Goal: Transaction & Acquisition: Purchase product/service

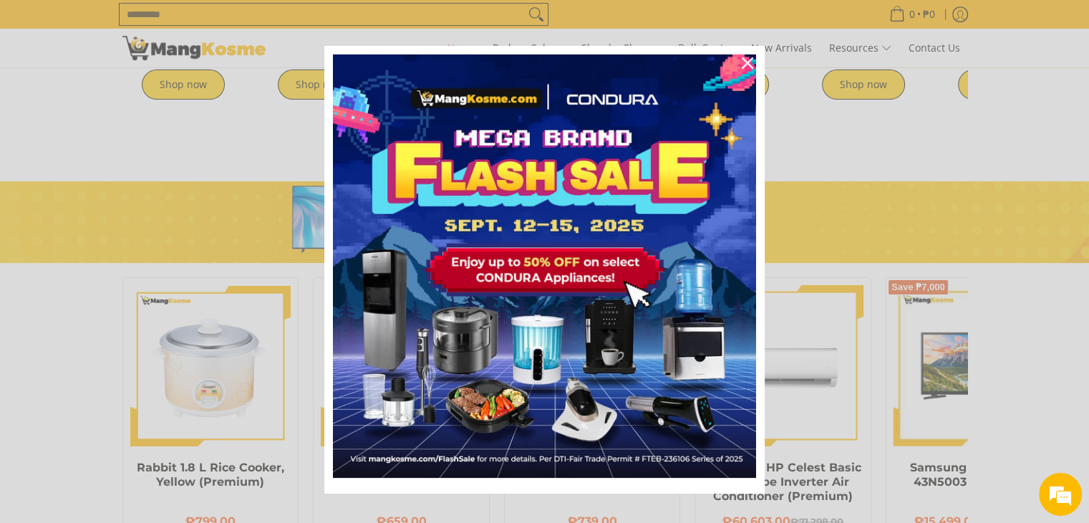
scroll to position [0, 569]
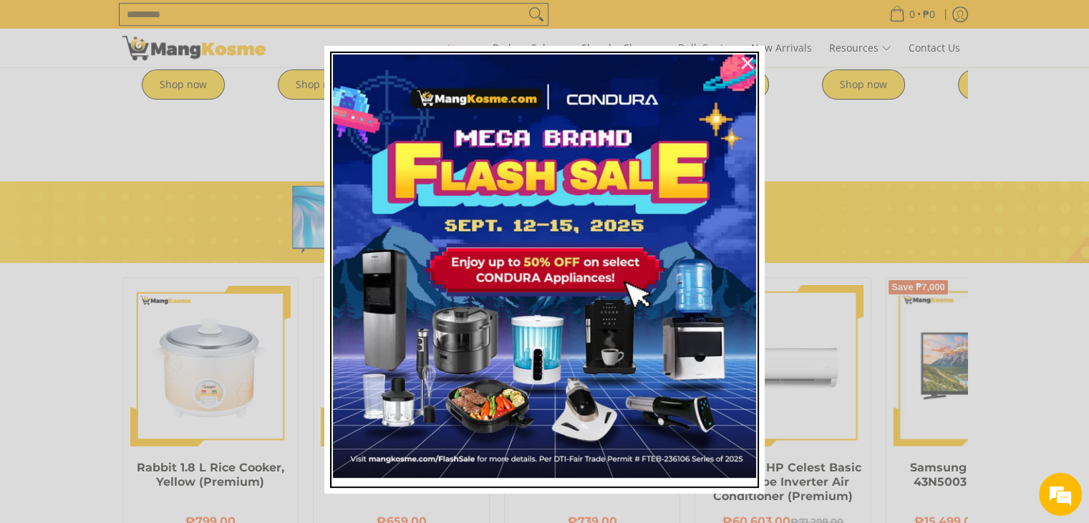
click at [517, 283] on img "Marketing offer form" at bounding box center [544, 265] width 423 height 423
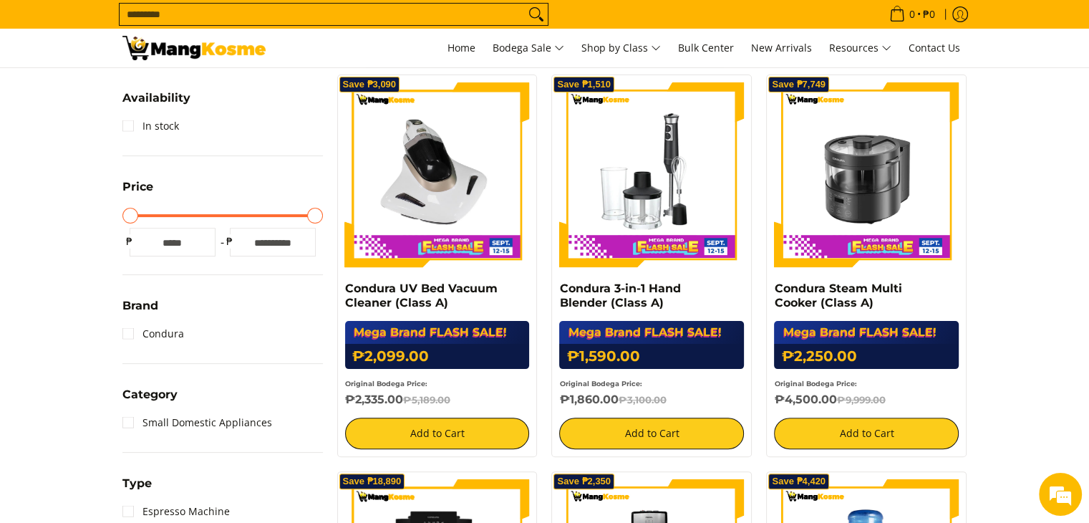
scroll to position [286, 0]
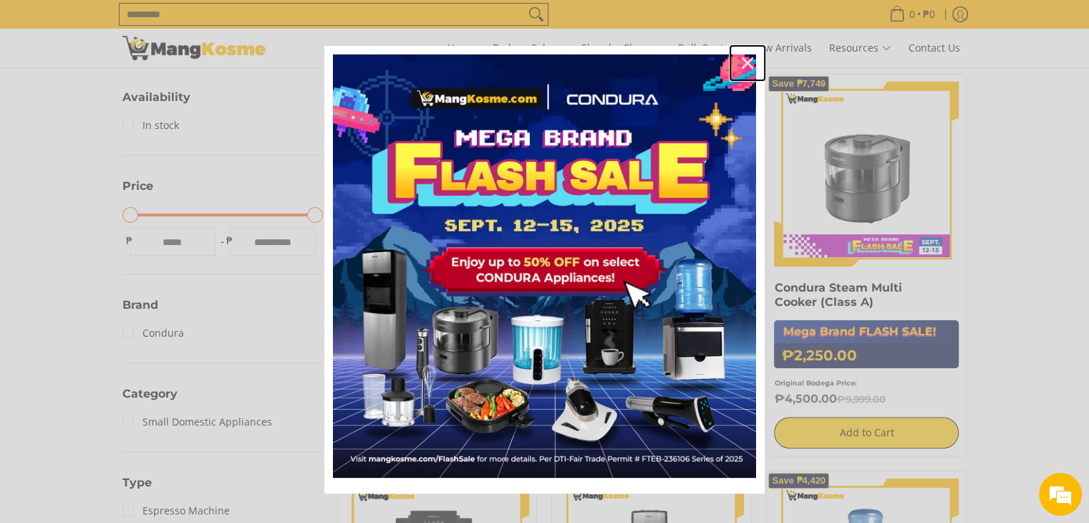
click at [742, 60] on icon "close icon" at bounding box center [747, 62] width 11 height 11
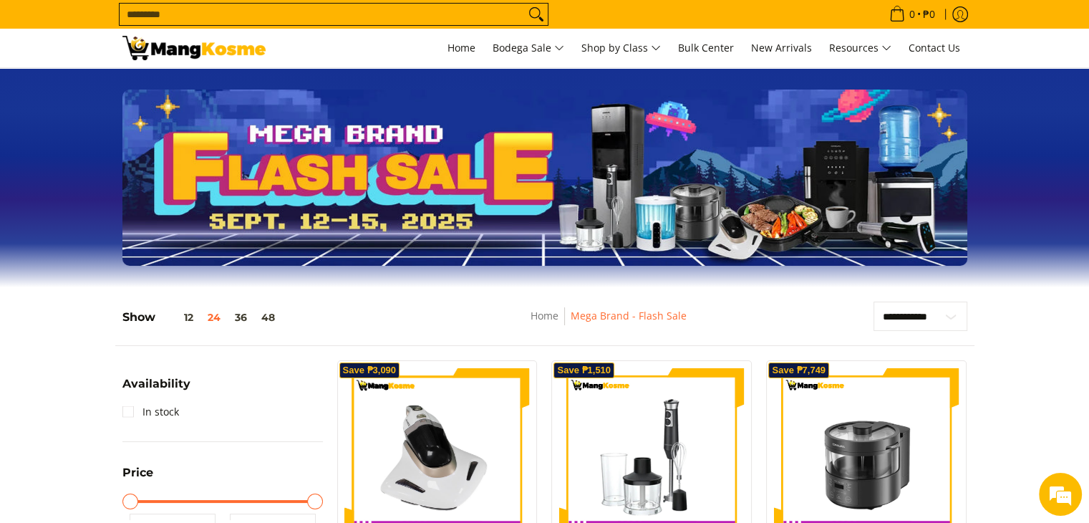
scroll to position [0, 0]
click at [935, 301] on select "**********" at bounding box center [921, 316] width 94 height 30
select select "**********"
click at [874, 301] on select "**********" at bounding box center [921, 316] width 94 height 30
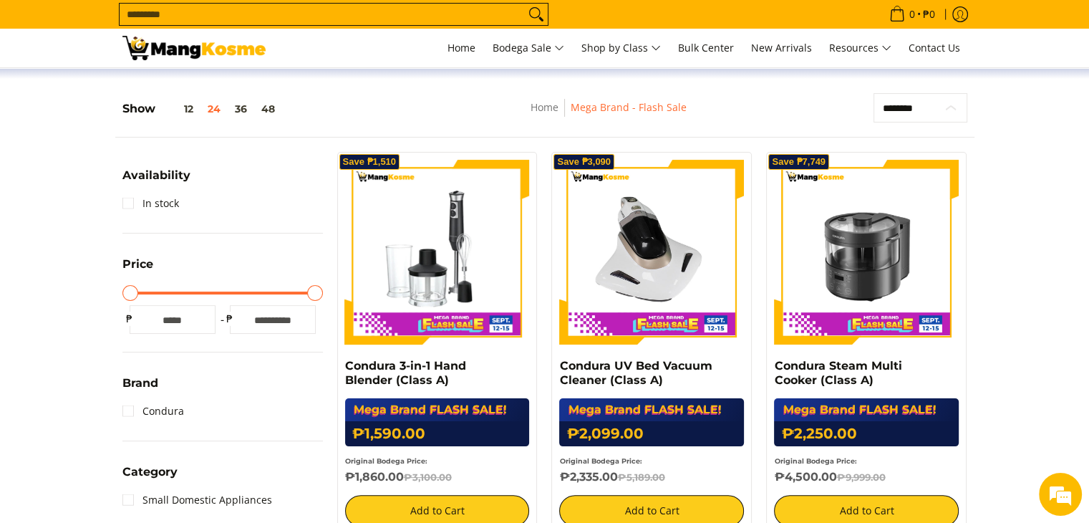
scroll to position [233, 0]
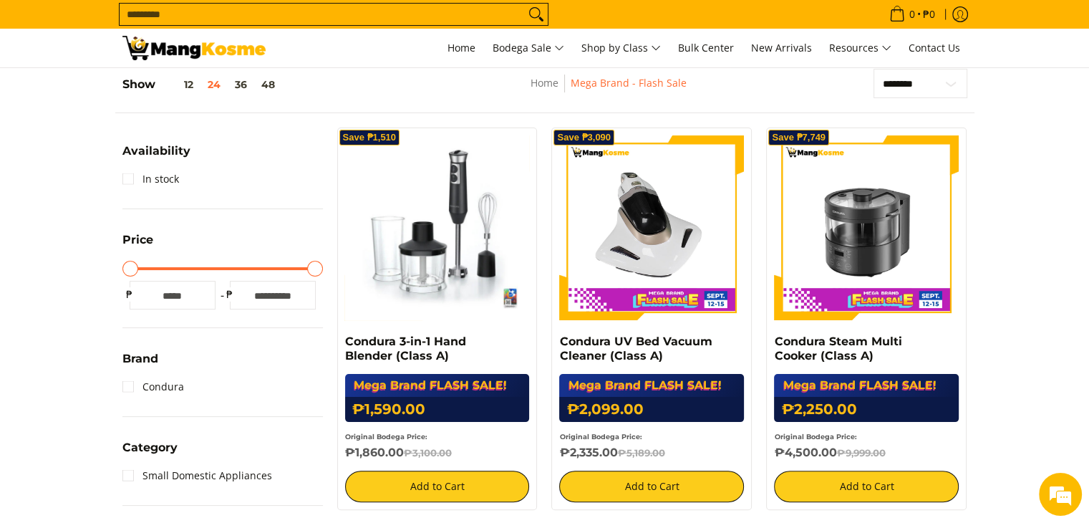
click at [422, 231] on img at bounding box center [437, 227] width 185 height 185
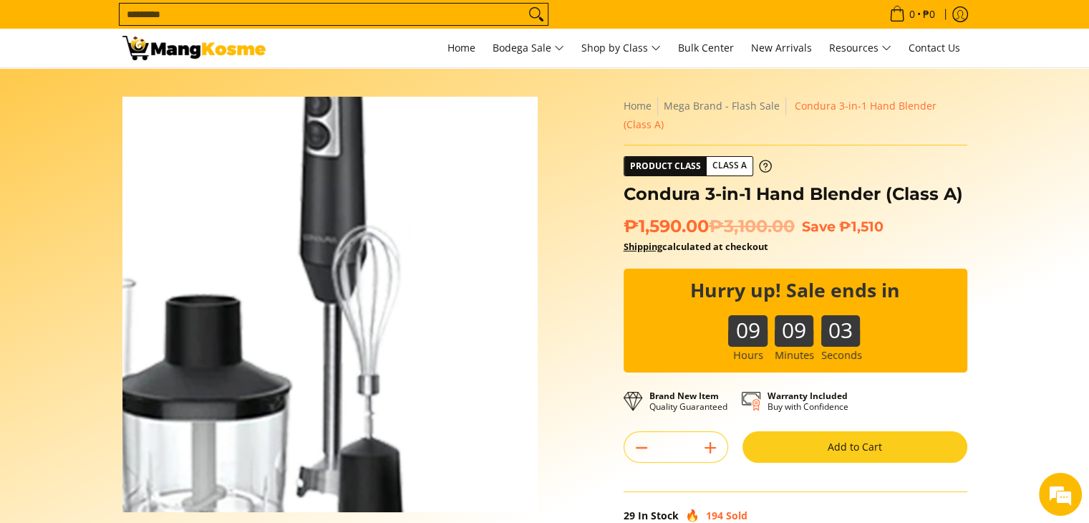
scroll to position [358, 0]
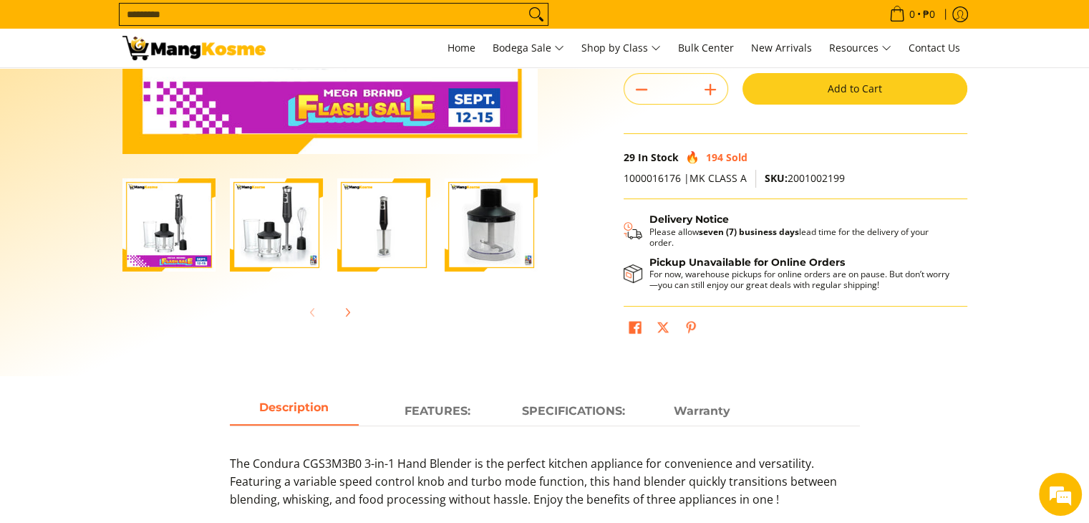
click at [528, 244] on img "condura-hand-blender-front-body-view-mang-kosme" at bounding box center [491, 224] width 93 height 93
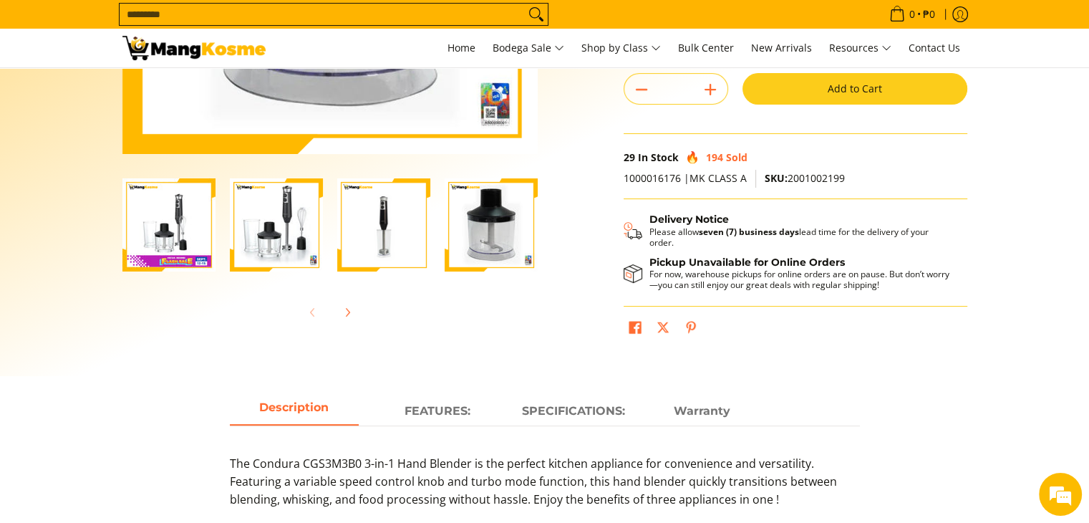
click at [487, 239] on img "condura-hand-blender-front-body-view-mang-kosme" at bounding box center [491, 224] width 93 height 93
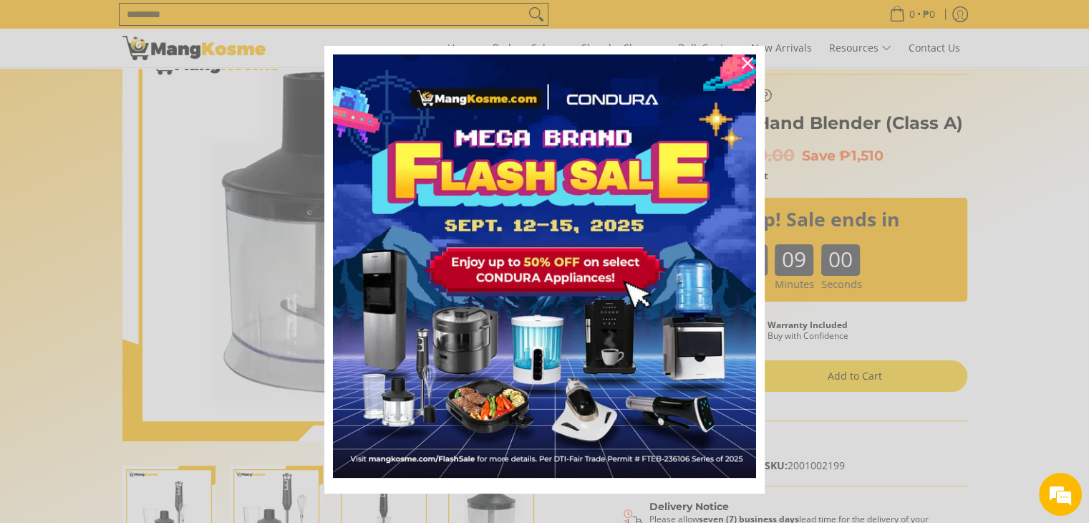
scroll to position [72, 0]
click at [736, 65] on div "Close" at bounding box center [747, 63] width 23 height 23
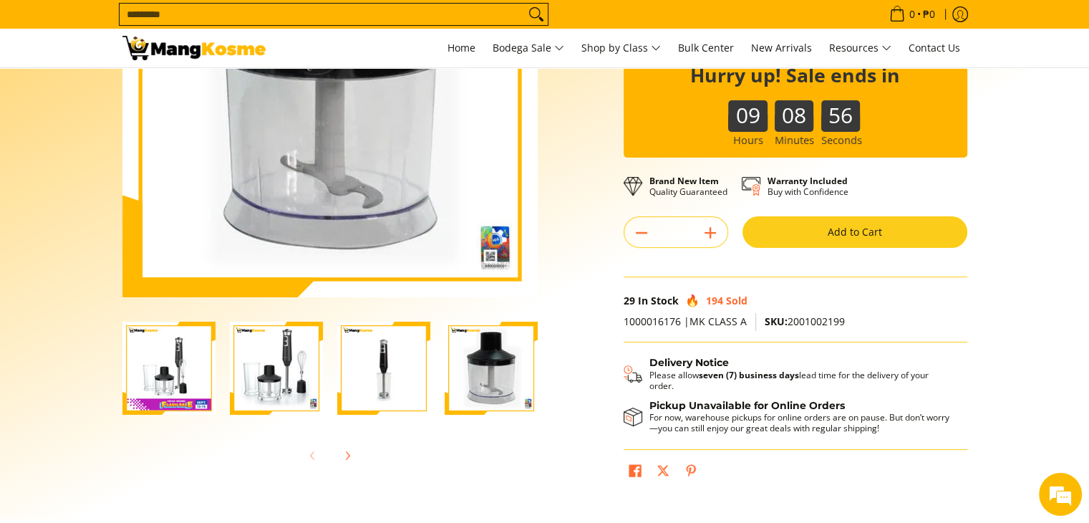
scroll to position [215, 0]
click at [387, 360] on img "Condura 3-in-1 Hand Blender (Class A)-3" at bounding box center [383, 368] width 93 height 93
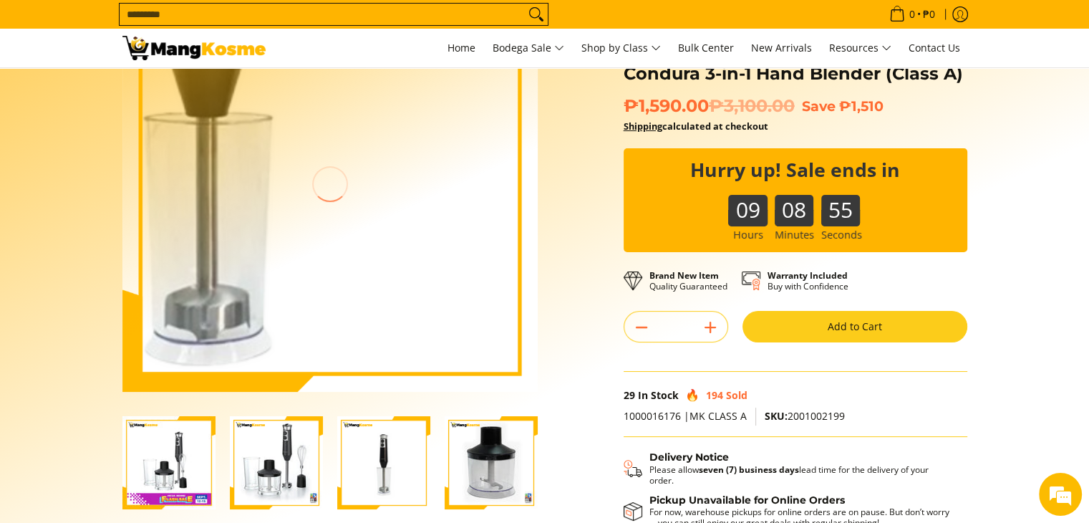
scroll to position [286, 0]
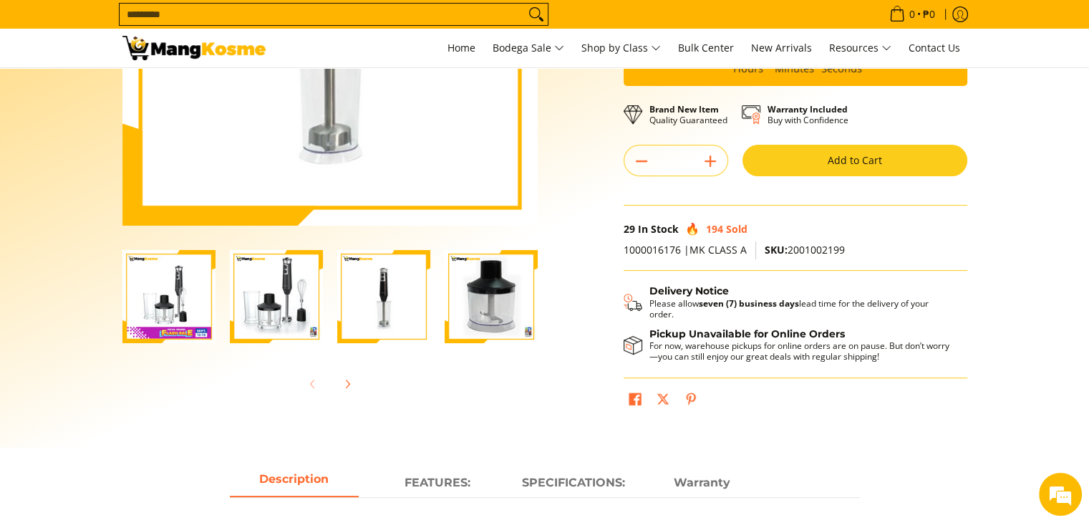
click at [290, 299] on img "condura-hand-blender-front-full-what's-in-the-box-view-mang-kosme" at bounding box center [276, 296] width 93 height 93
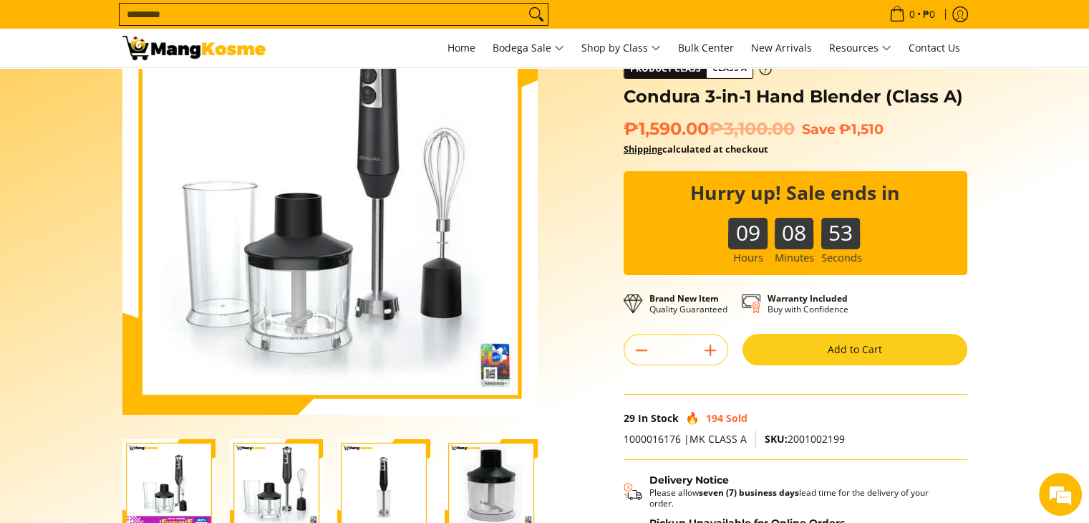
scroll to position [215, 0]
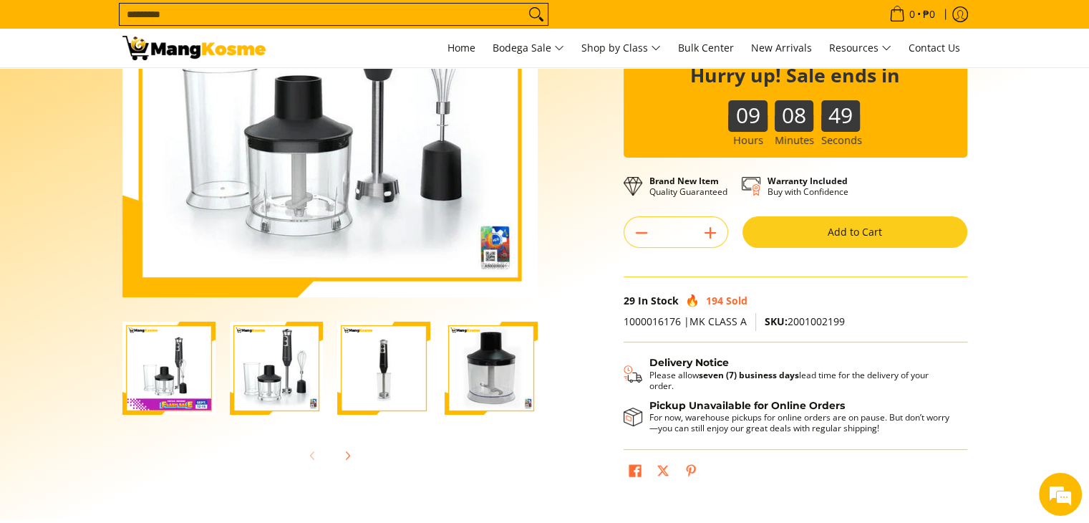
click at [827, 230] on button "Add to Cart" at bounding box center [855, 232] width 225 height 32
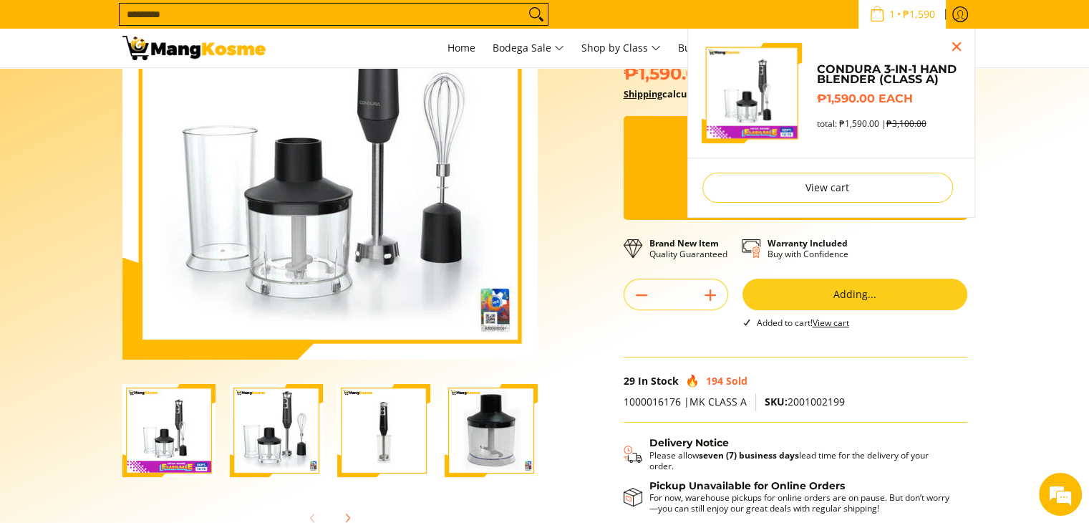
scroll to position [0, 0]
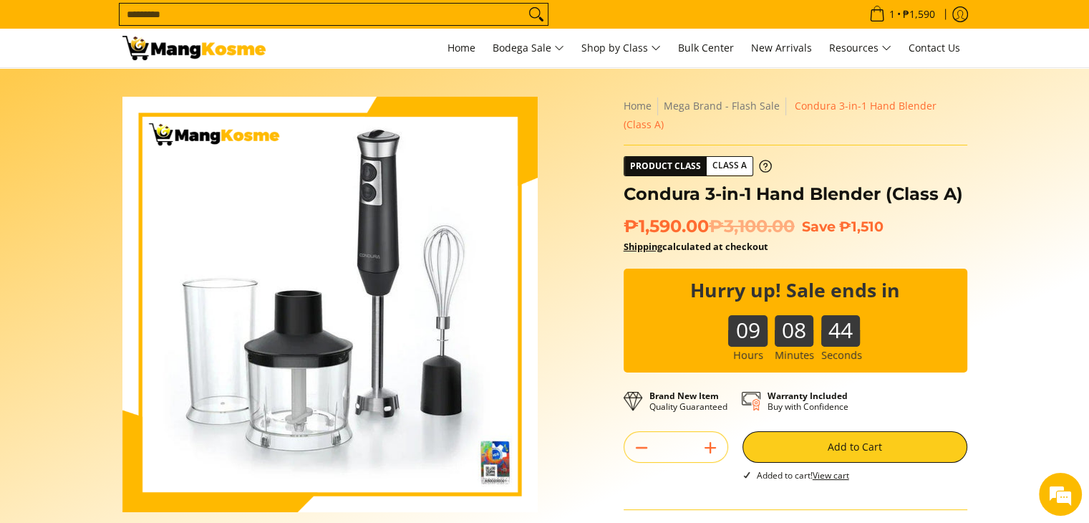
click at [167, 54] on img at bounding box center [193, 48] width 143 height 24
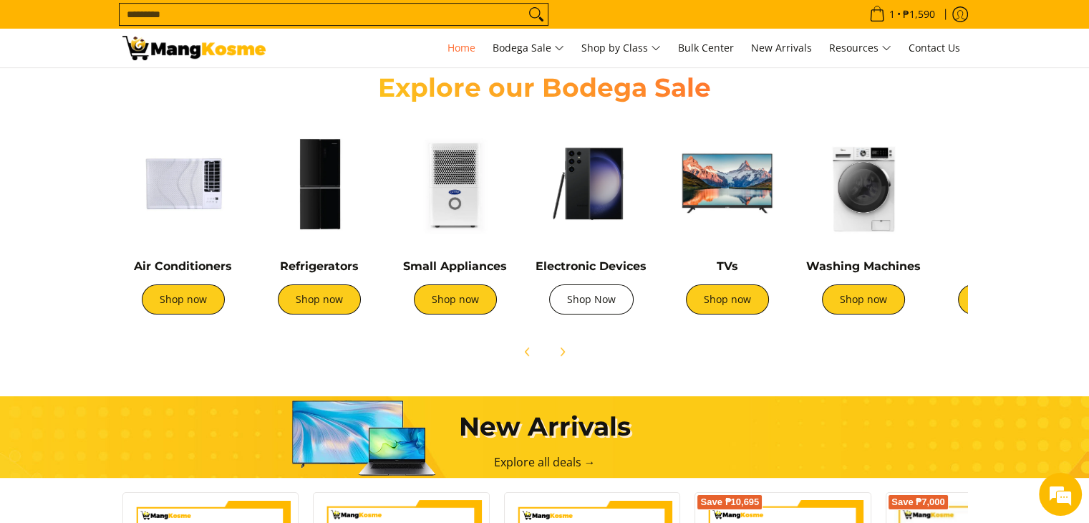
click at [599, 296] on link "Shop Now" at bounding box center [591, 299] width 85 height 30
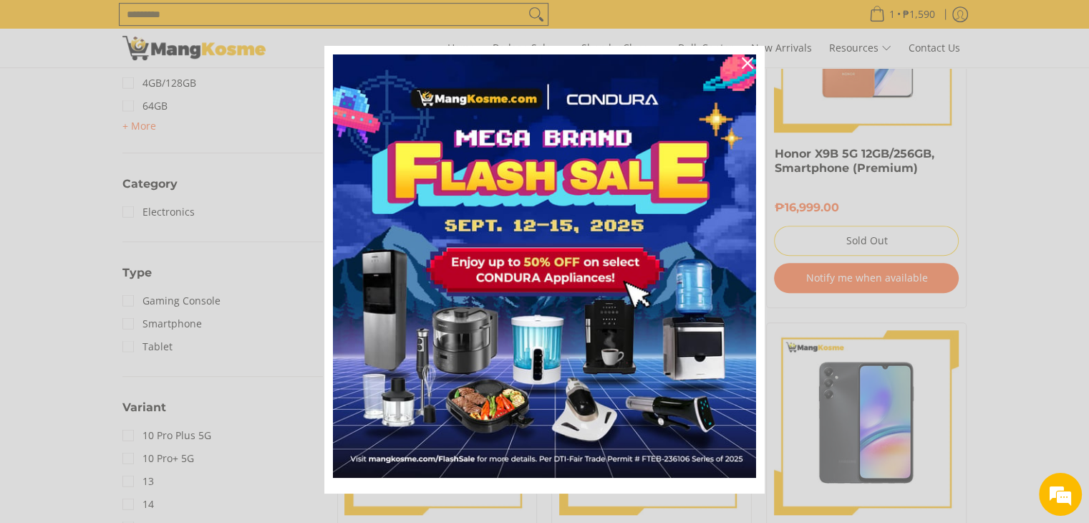
scroll to position [1003, 0]
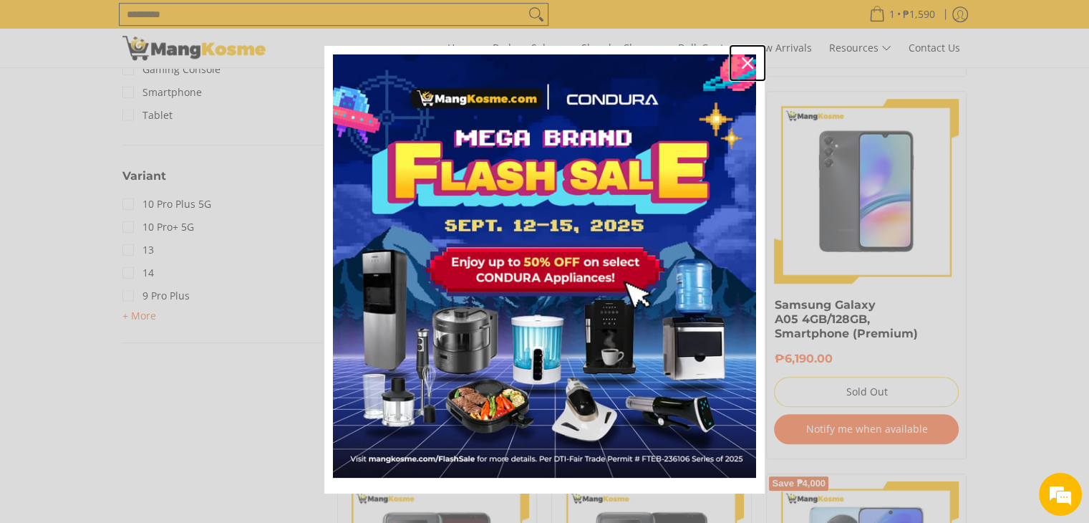
click at [743, 64] on icon "close icon" at bounding box center [747, 62] width 11 height 11
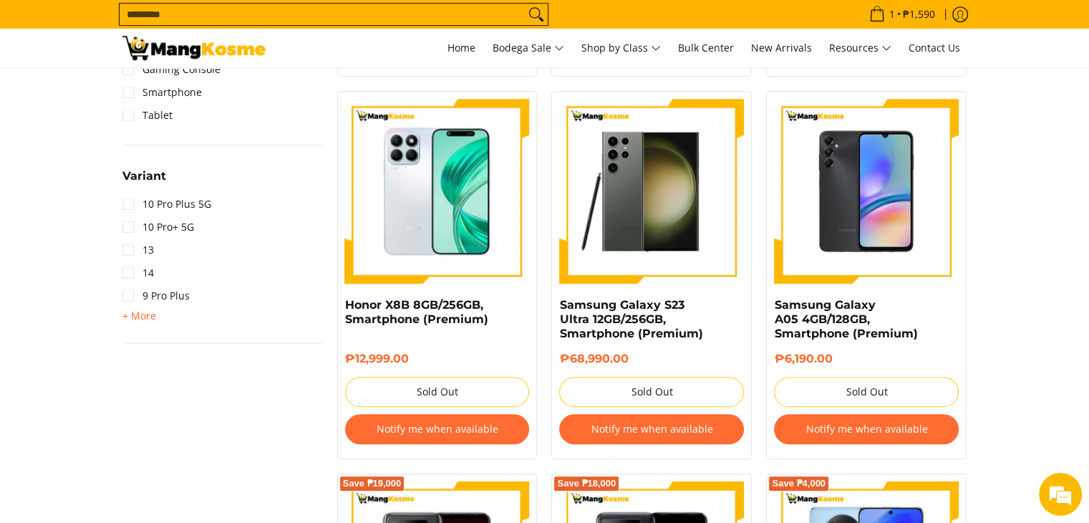
scroll to position [1432, 0]
